Goal: Transaction & Acquisition: Download file/media

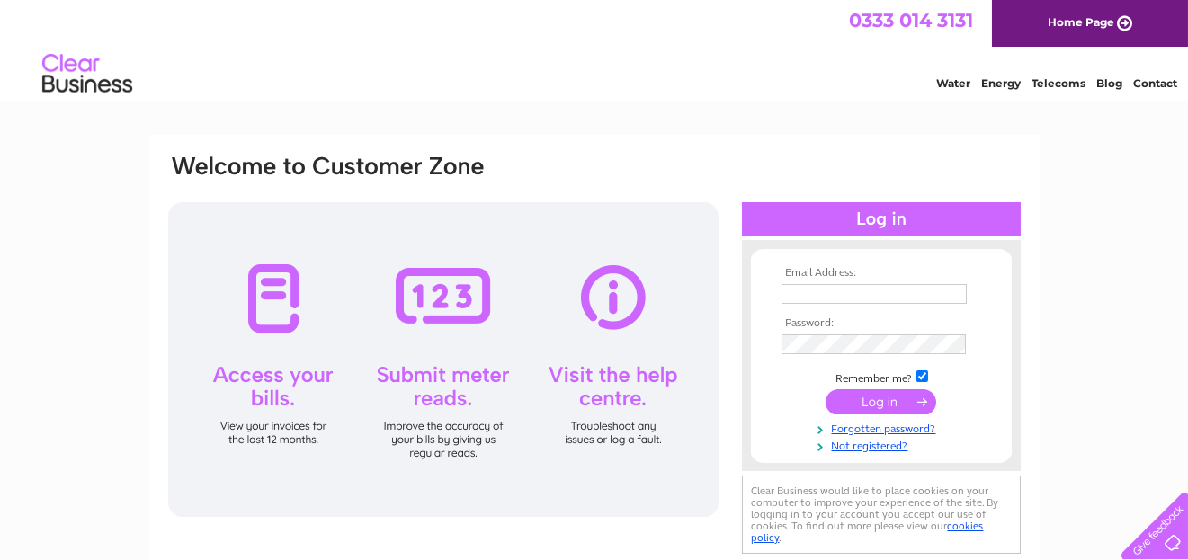
type input "jodi@edinburghsashwindows.co.uk"
click at [881, 402] on input "submit" at bounding box center [880, 401] width 111 height 25
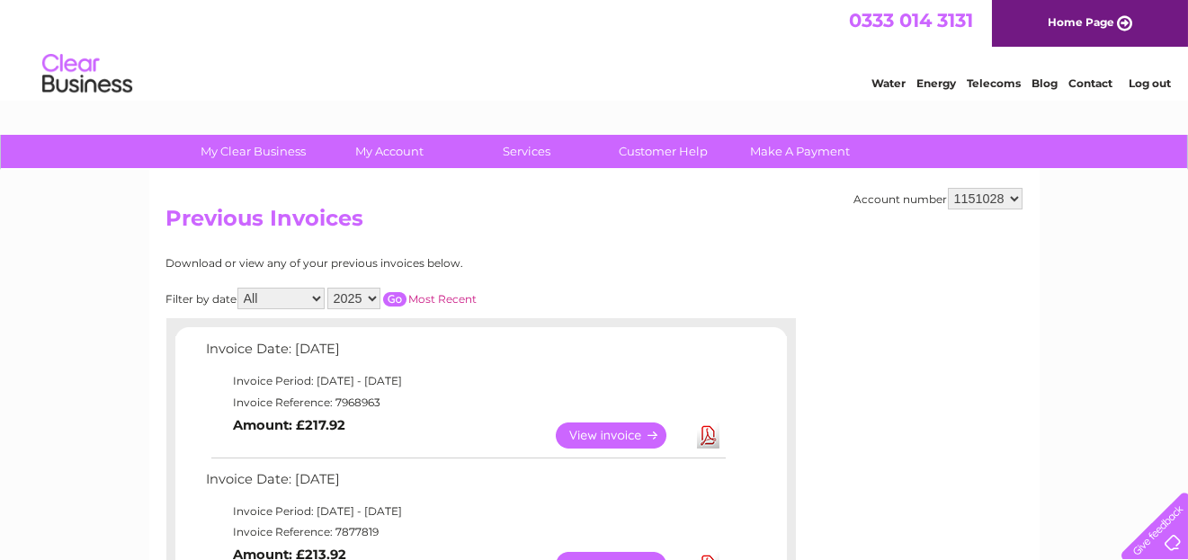
click at [990, 192] on select "1098236 1151028" at bounding box center [985, 199] width 75 height 22
select select "1098236"
click at [949, 188] on select "1098236 1151028" at bounding box center [985, 199] width 75 height 22
click at [371, 298] on select "2025 2024 2023 2022" at bounding box center [353, 299] width 53 height 22
select select "2023"
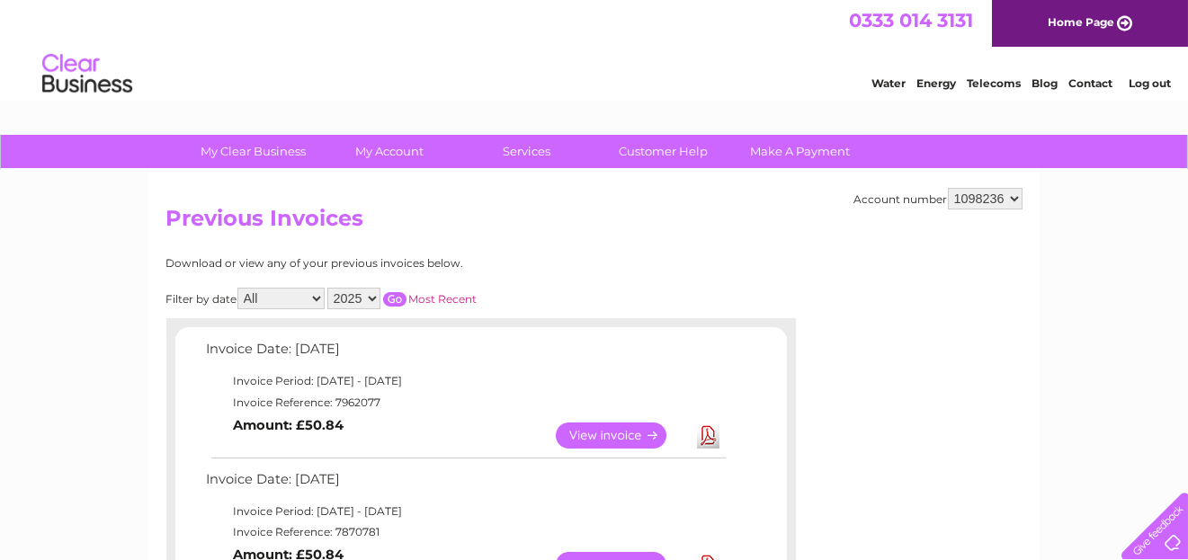
click at [328, 288] on select "2025 2024 2023 2022" at bounding box center [353, 299] width 53 height 22
click at [394, 298] on input "button" at bounding box center [394, 299] width 23 height 14
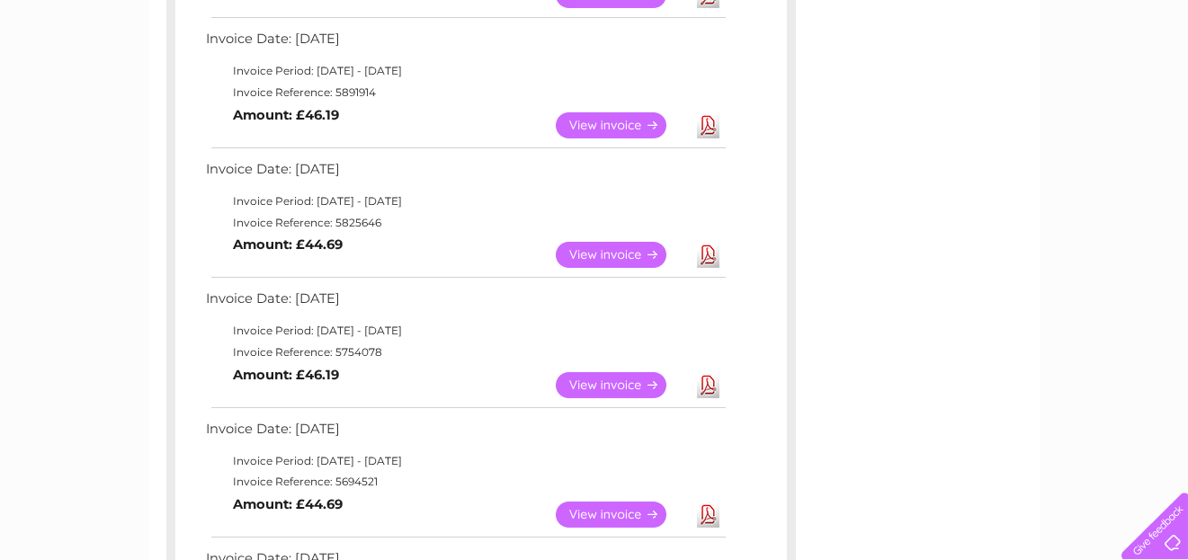
scroll to position [988, 0]
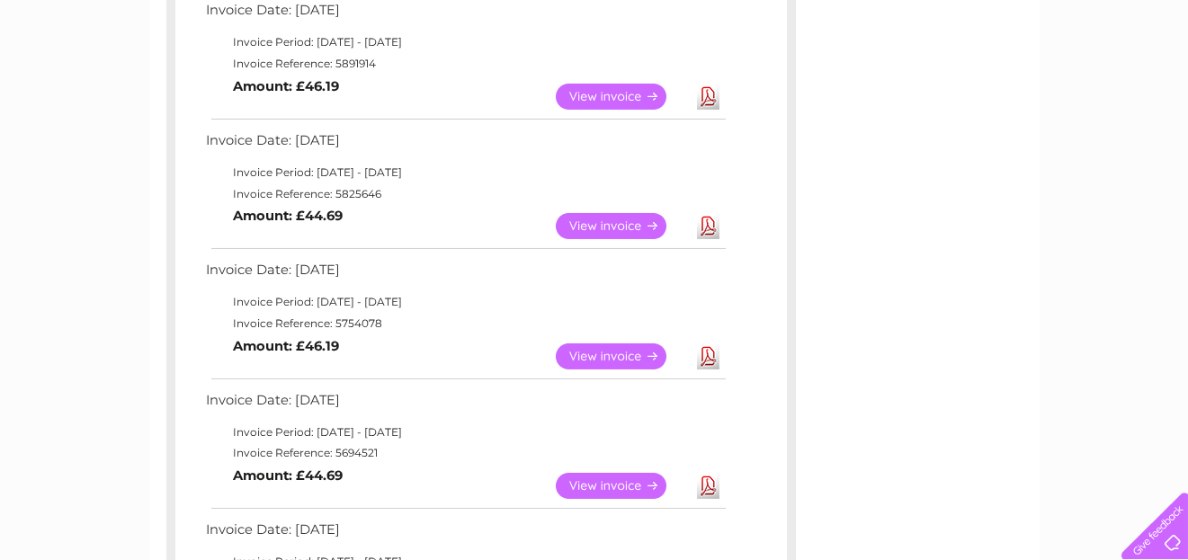
click at [646, 353] on link "View" at bounding box center [622, 356] width 132 height 26
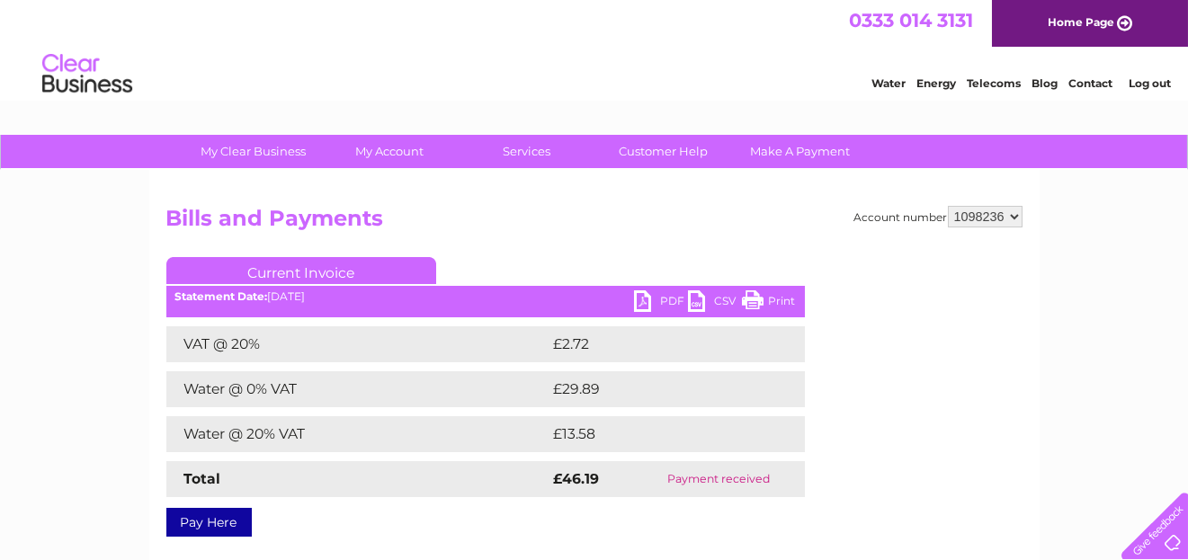
click at [670, 303] on link "PDF" at bounding box center [661, 303] width 54 height 26
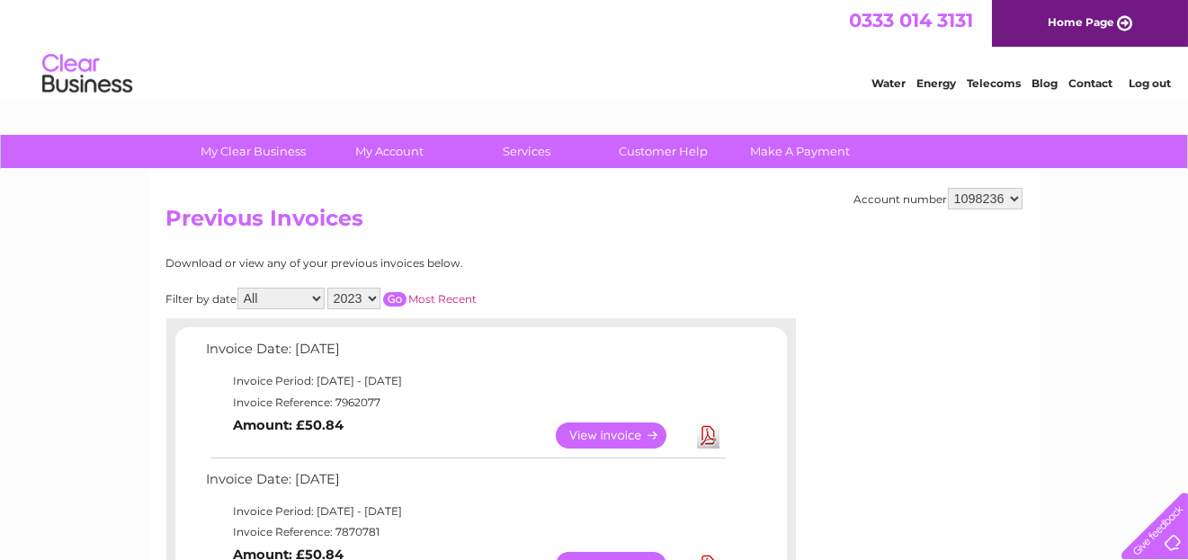
click at [392, 297] on input "button" at bounding box center [394, 299] width 23 height 14
click at [375, 296] on select "2025 2024 2023 2022" at bounding box center [353, 299] width 53 height 22
select select "2022"
click at [328, 288] on select "2025 2024 2023 2022" at bounding box center [353, 299] width 53 height 22
click at [395, 298] on input "button" at bounding box center [394, 299] width 23 height 14
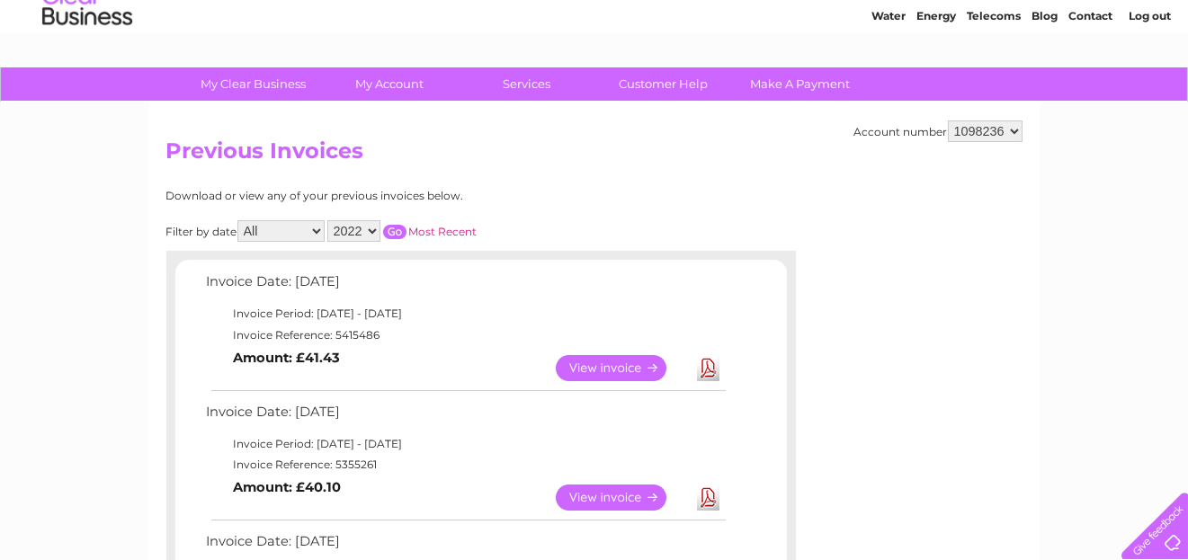
scroll to position [269, 0]
